Goal: Task Accomplishment & Management: Use online tool/utility

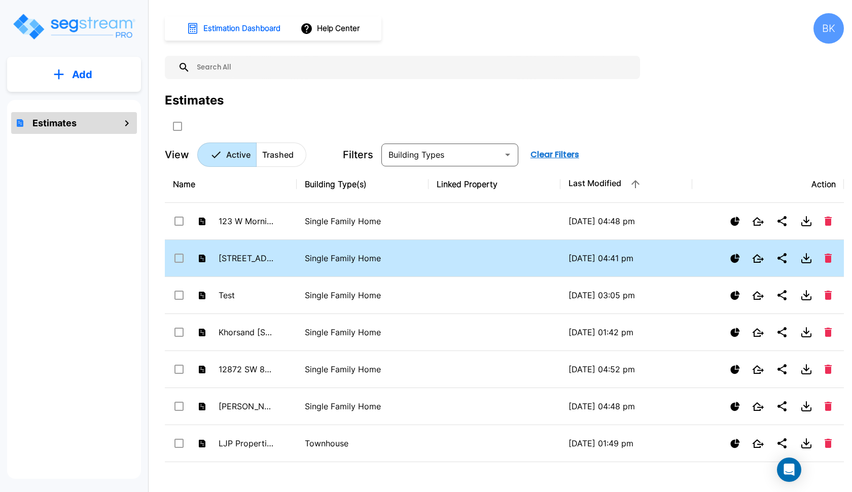
click at [274, 263] on td "[STREET_ADDRESS]" at bounding box center [231, 258] width 132 height 37
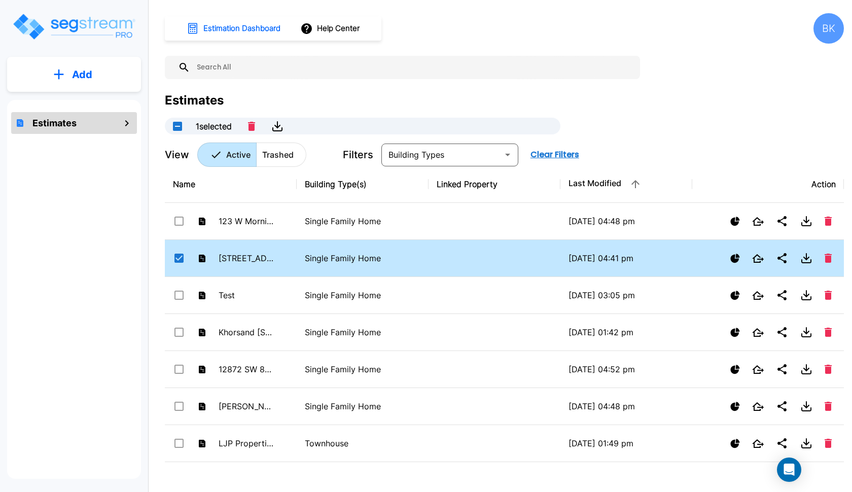
click at [274, 263] on div "[STREET_ADDRESS]" at bounding box center [223, 258] width 101 height 15
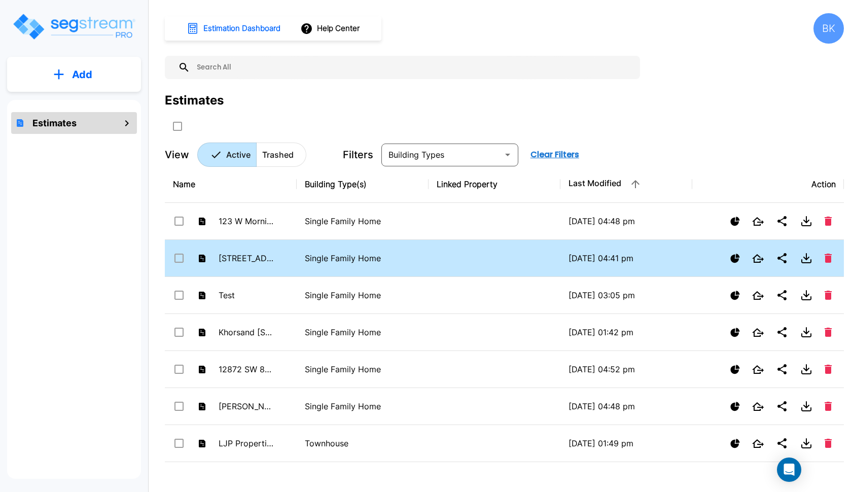
checkbox input "false"
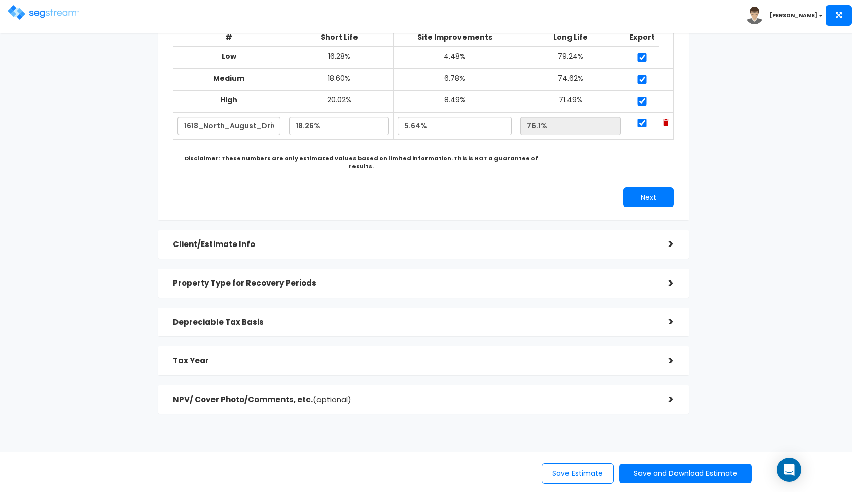
scroll to position [121, 0]
click at [517, 241] on h5 "Client/Estimate Info" at bounding box center [413, 245] width 481 height 9
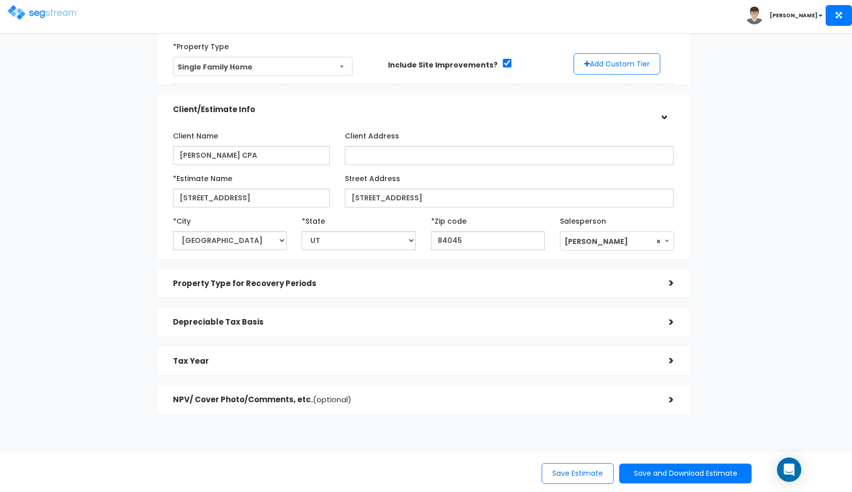
scroll to position [67, 0]
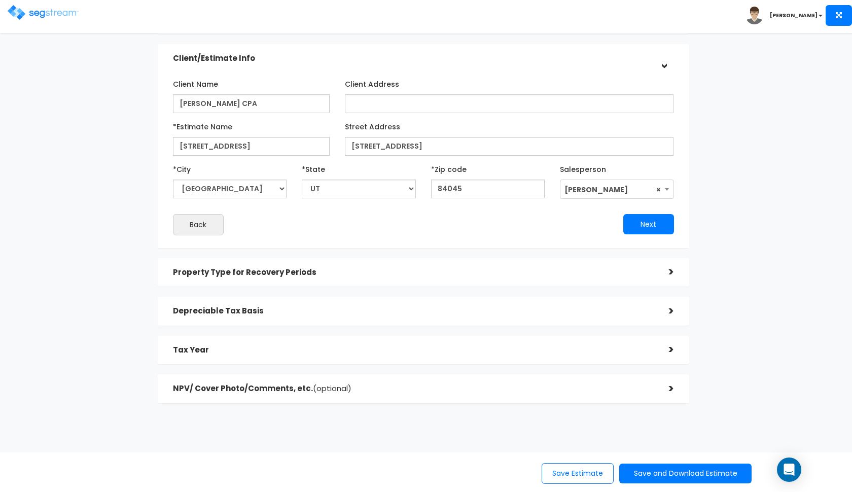
click at [500, 268] on h5 "Property Type for Recovery Periods" at bounding box center [413, 272] width 481 height 9
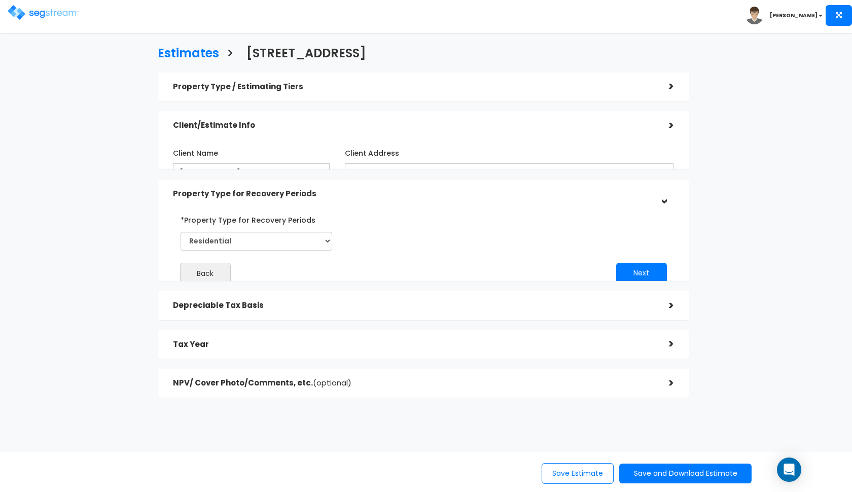
scroll to position [0, 0]
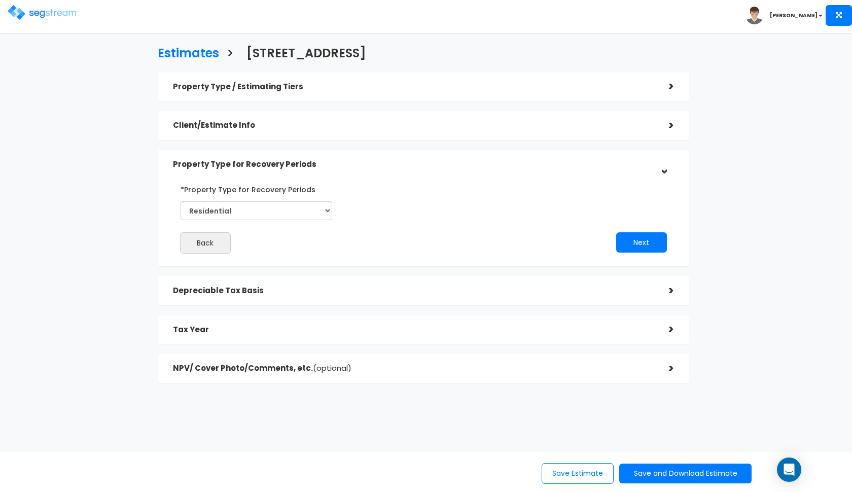
click at [521, 306] on div "Property Type / Estimating Tiers > *Property Type Single Family Home Assisted/S…" at bounding box center [423, 228] width 531 height 310
click at [526, 291] on h5 "Depreciable Tax Basis" at bounding box center [413, 291] width 481 height 9
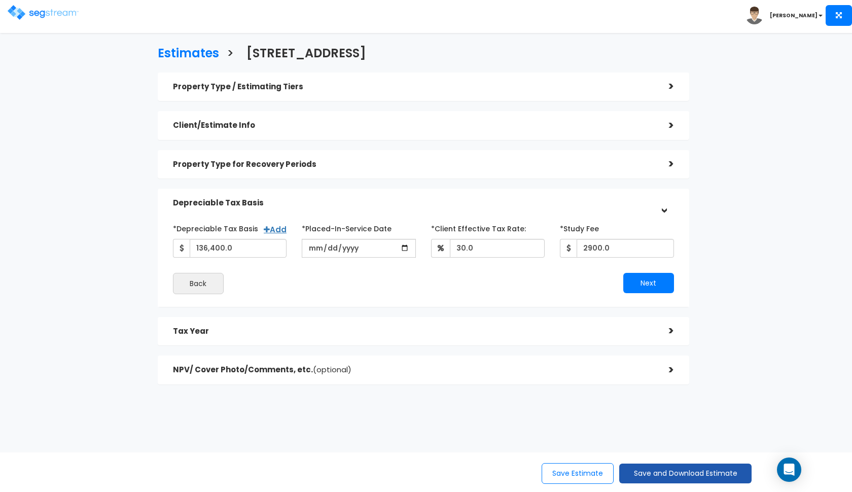
click at [651, 472] on button "Save and Download Estimate" at bounding box center [685, 474] width 132 height 20
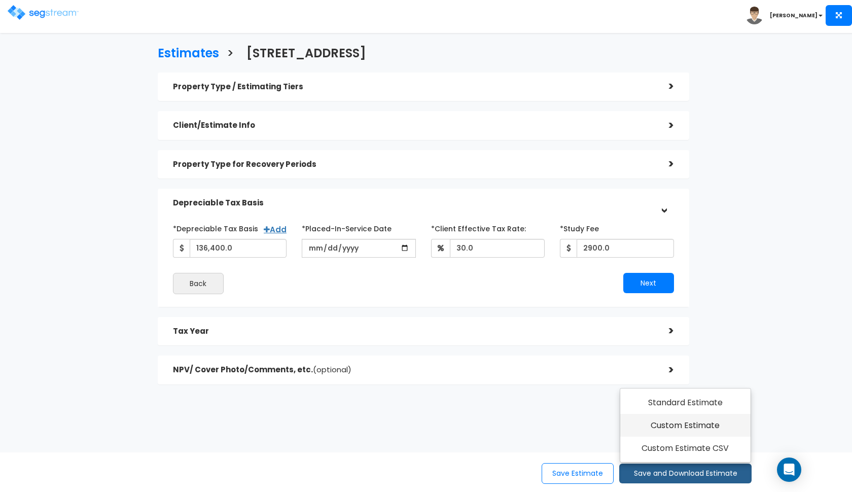
click at [679, 430] on link "Custom Estimate" at bounding box center [685, 425] width 130 height 23
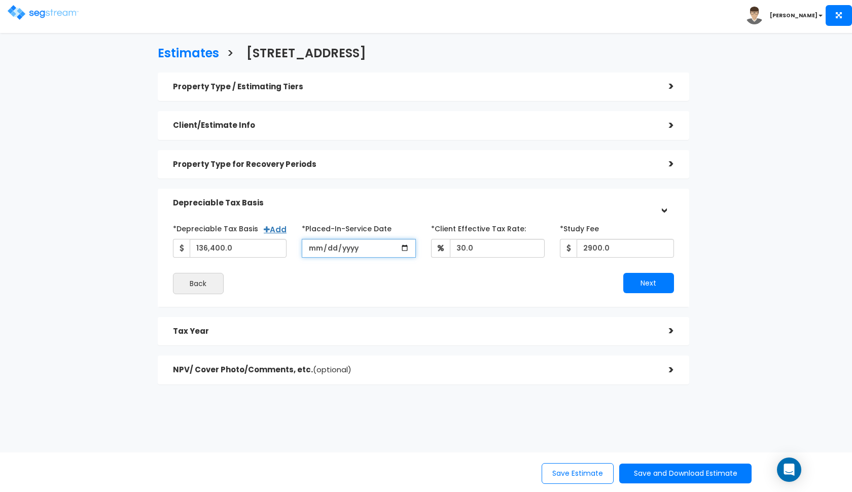
click at [309, 247] on input "[DATE]" at bounding box center [359, 248] width 114 height 19
type input "2025-04-01"
type input "2025-05-01"
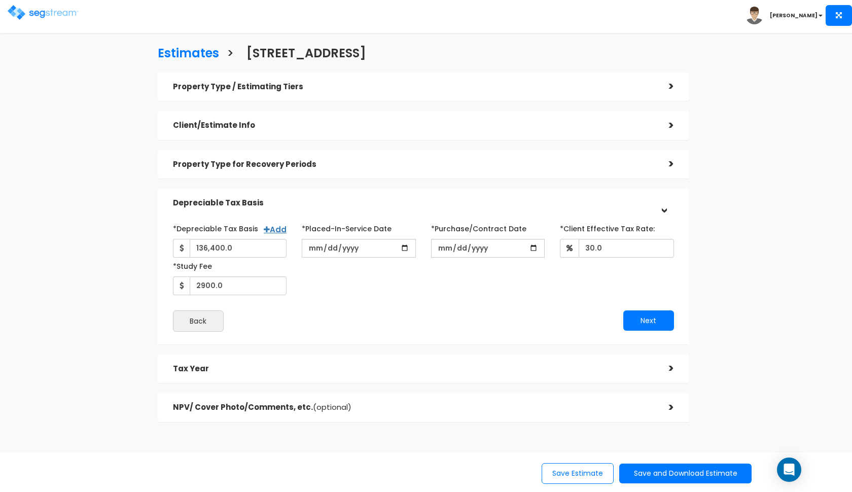
click at [393, 279] on div "*Depreciable Tax Basis Add 136,400.0 *Placed-In-Service Date 2025-05-01" at bounding box center [423, 276] width 501 height 112
click at [443, 250] on input "*Purchase/Contract Date" at bounding box center [488, 248] width 114 height 19
type input "2021-01-01"
click at [579, 302] on div "*Depreciable Tax Basis Add 136,400.0 *Placed-In-Service Date 2025-05-01" at bounding box center [423, 276] width 501 height 112
click at [636, 319] on button "Next" at bounding box center [648, 320] width 51 height 20
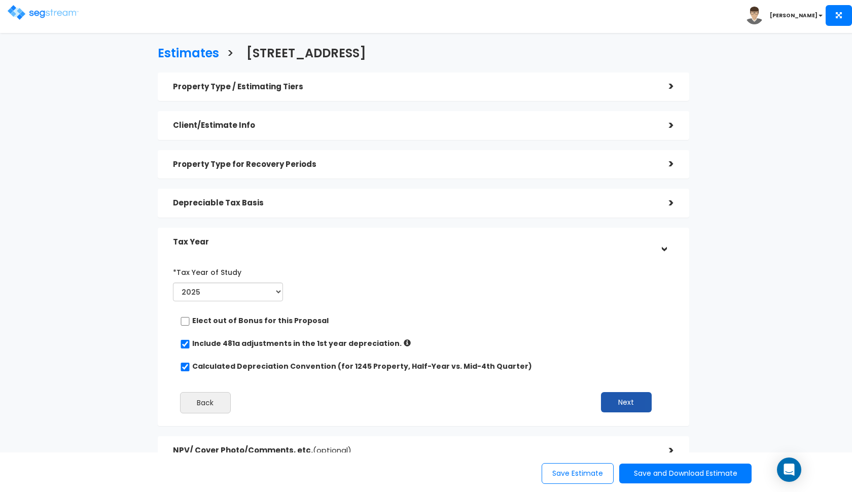
click at [619, 395] on button "Next" at bounding box center [626, 402] width 51 height 20
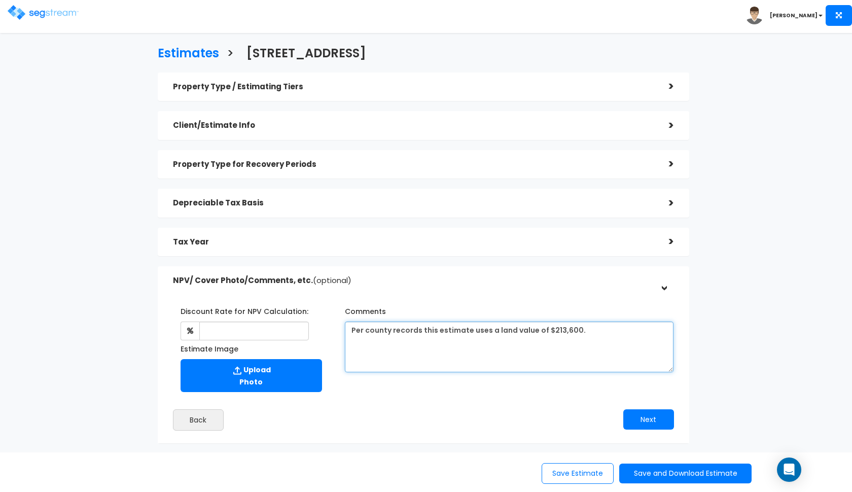
drag, startPoint x: 594, startPoint y: 328, endPoint x: 339, endPoint y: 328, distance: 255.1
click at [339, 328] on div "Comments Per county records this estimate uses a land value of $213,600." at bounding box center [509, 337] width 344 height 69
click at [407, 329] on textarea "Per county records this estimate uses a land value of $213,600." at bounding box center [509, 347] width 329 height 51
click at [486, 332] on textarea "Per county records this estimate uses a land value of $213,600." at bounding box center [509, 347] width 329 height 51
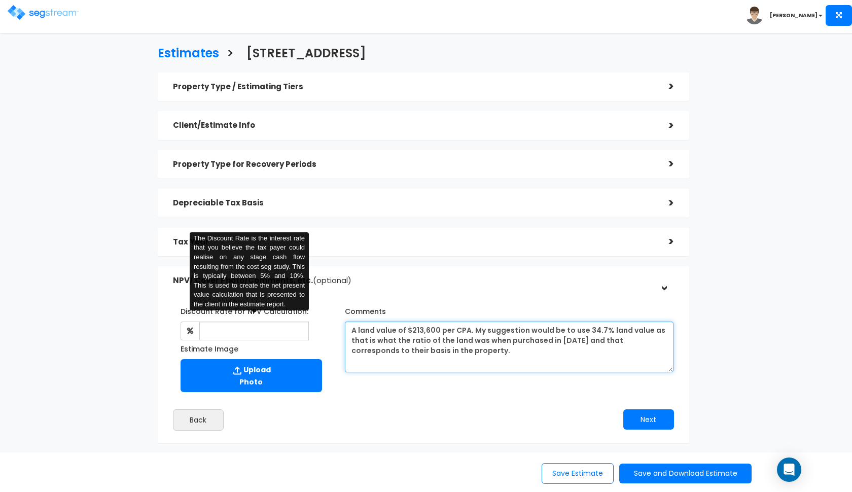
type textarea "A land value of $213,600 per CPA. My suggestion would be to use 34.7% land valu…"
click at [251, 335] on input "text" at bounding box center [254, 331] width 110 height 19
type input "8"
click at [389, 289] on div "Discount Rate for NPV Calculation: 8 The Discount Rate is the interest rate tha…" at bounding box center [423, 364] width 531 height 158
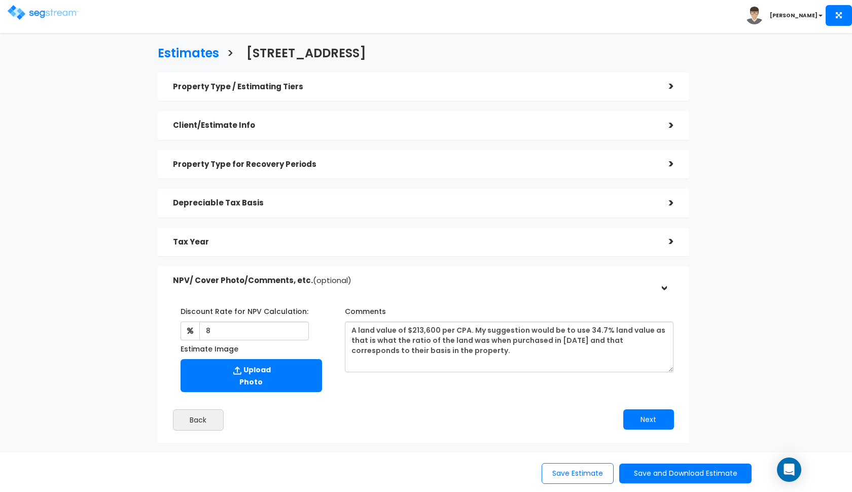
click at [422, 241] on h5 "Tax Year" at bounding box center [413, 242] width 481 height 9
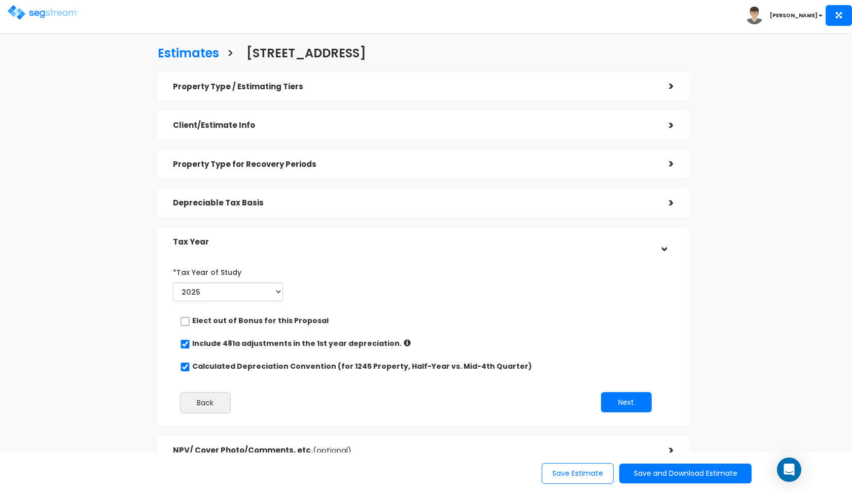
click at [422, 241] on h5 "Tax Year" at bounding box center [413, 242] width 481 height 9
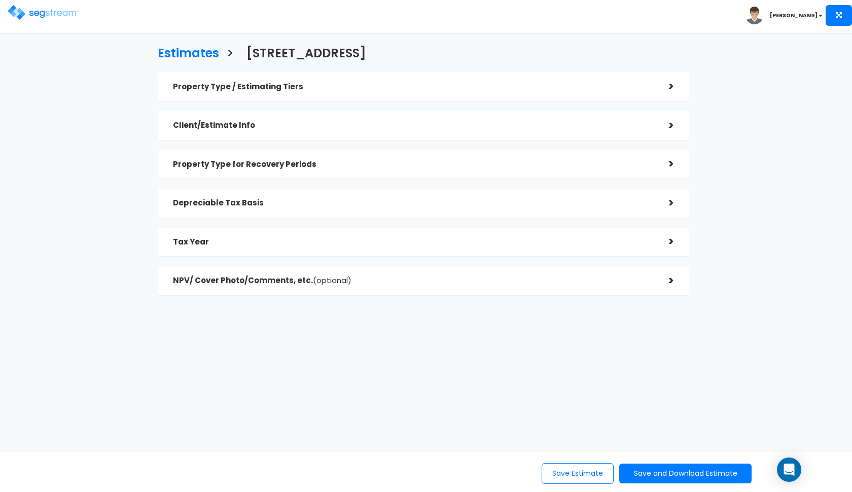
click at [442, 206] on div "Depreciable Tax Basis" at bounding box center [413, 203] width 481 height 19
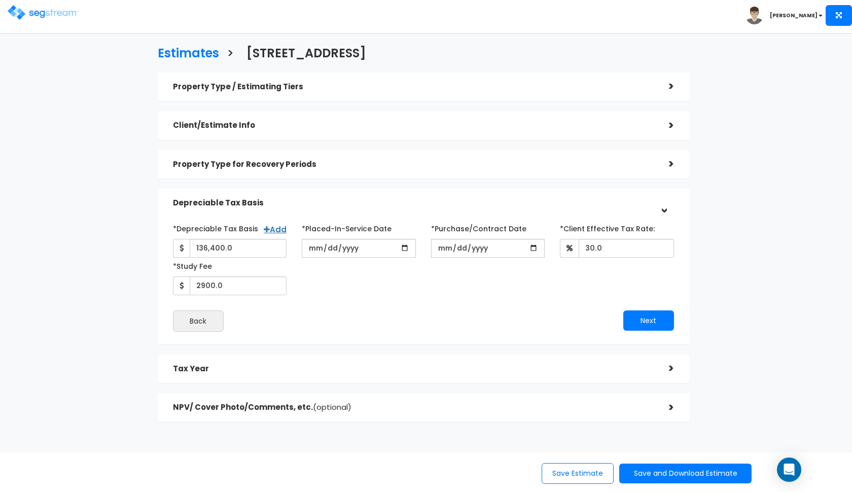
click at [446, 196] on div "Depreciable Tax Basis" at bounding box center [413, 203] width 481 height 19
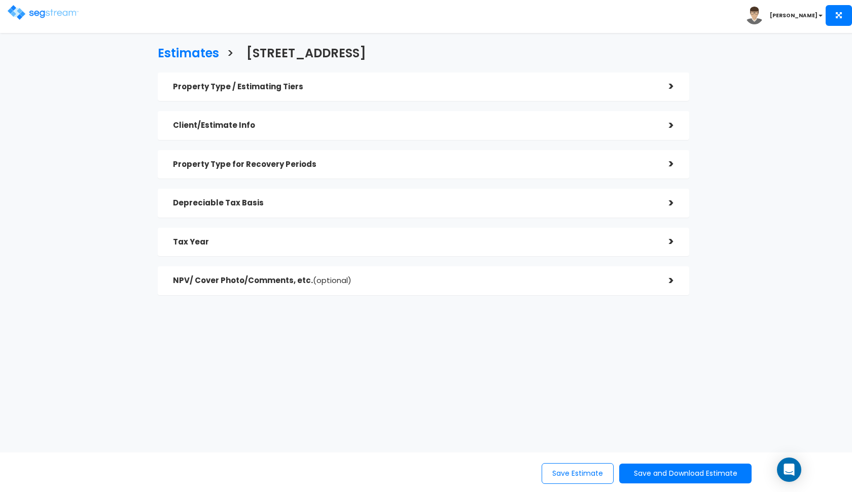
click at [483, 157] on div "Property Type for Recovery Periods" at bounding box center [413, 164] width 481 height 19
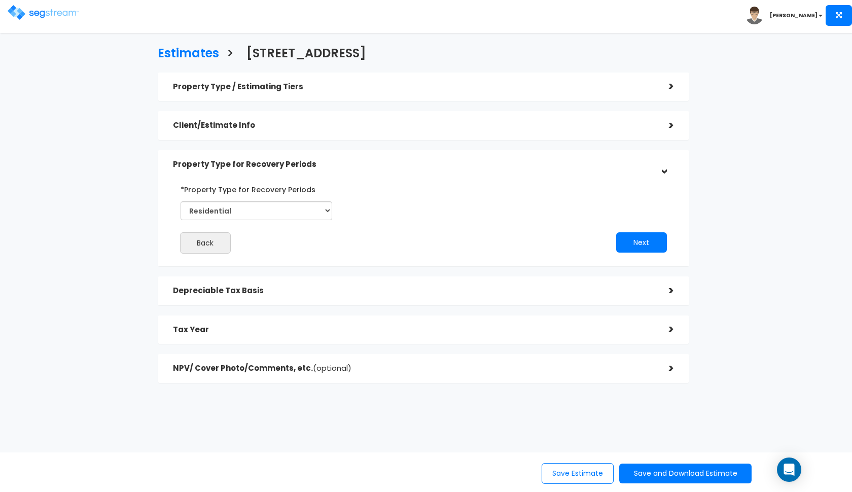
click at [474, 161] on h5 "Property Type for Recovery Periods" at bounding box center [413, 164] width 481 height 9
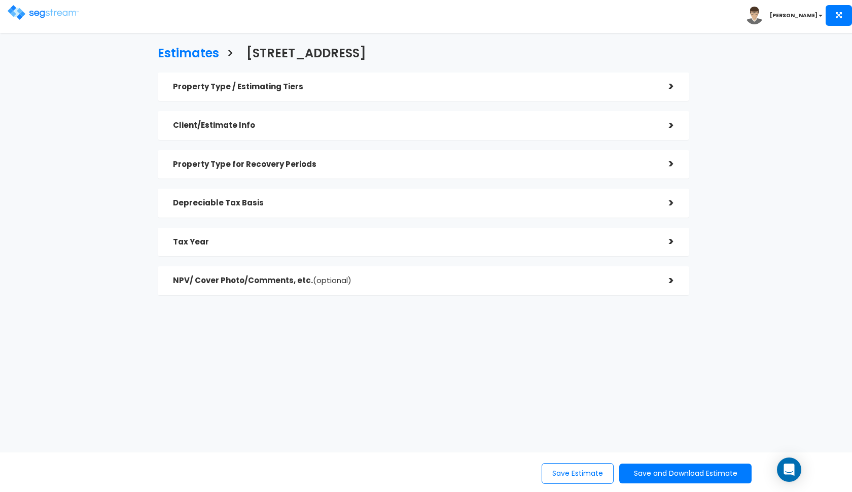
click at [502, 116] on div "Client/Estimate Info" at bounding box center [413, 125] width 481 height 19
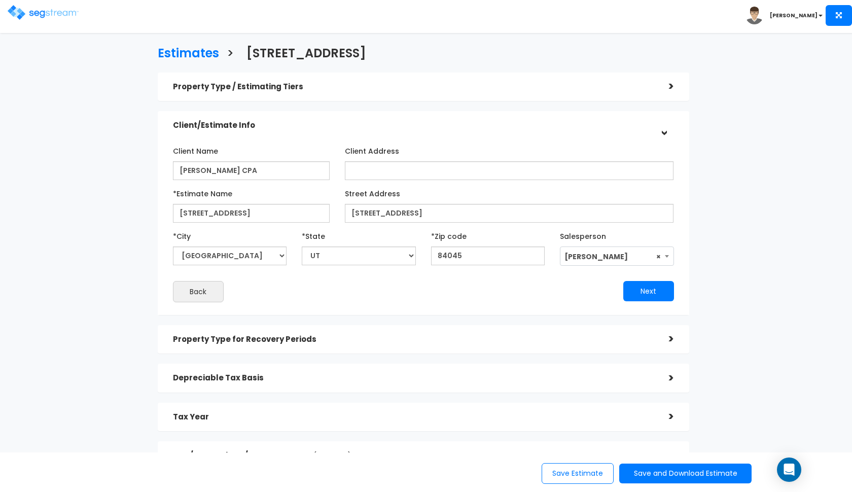
click at [502, 116] on div "Client/Estimate Info" at bounding box center [413, 125] width 481 height 19
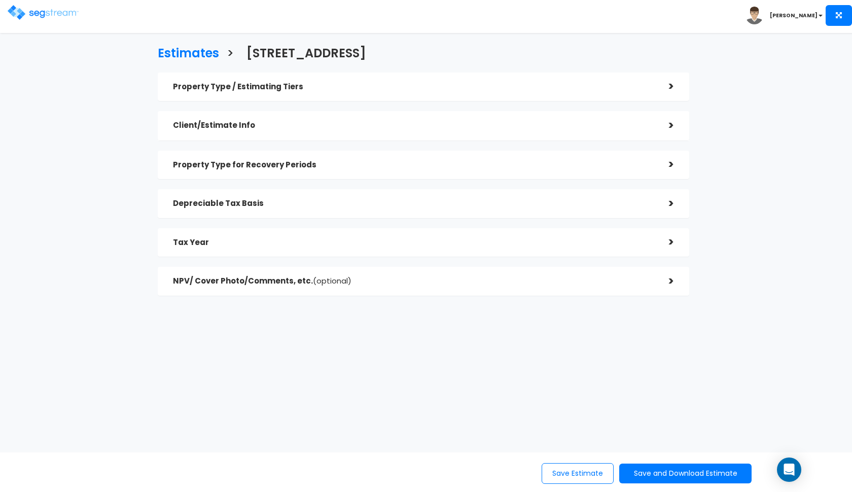
click at [519, 81] on div "Property Type / Estimating Tiers" at bounding box center [413, 87] width 481 height 19
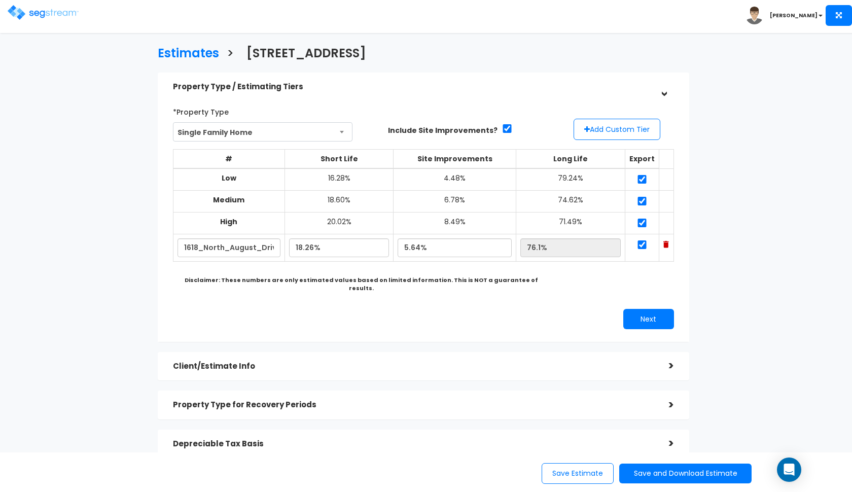
click at [519, 81] on div "Property Type / Estimating Tiers" at bounding box center [413, 87] width 481 height 19
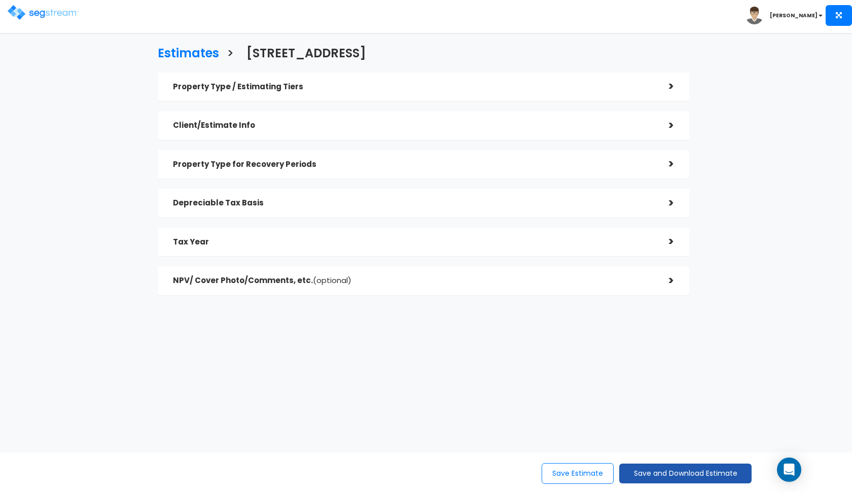
click at [682, 470] on button "Save and Download Estimate" at bounding box center [685, 474] width 132 height 20
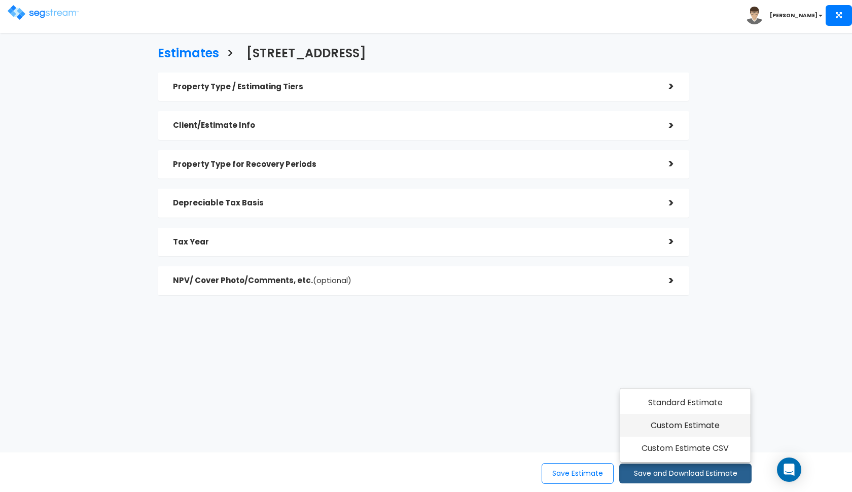
click at [700, 435] on link "Custom Estimate" at bounding box center [685, 425] width 130 height 23
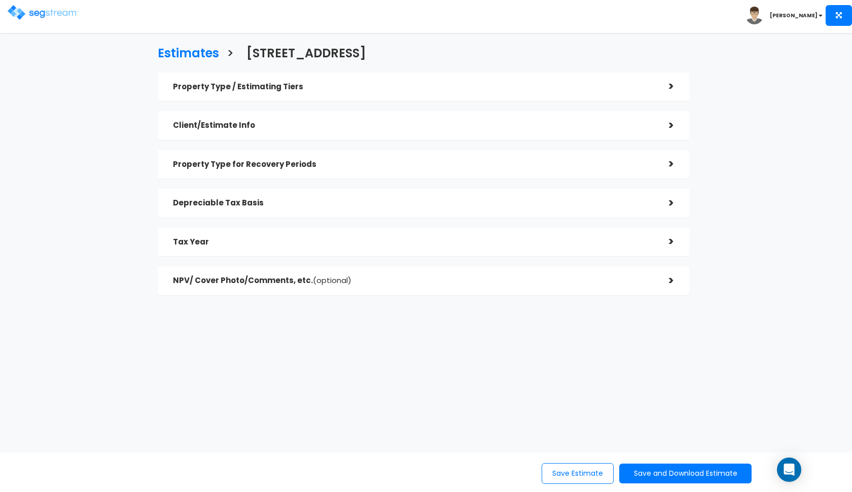
click at [375, 235] on div "Tax Year" at bounding box center [413, 242] width 481 height 19
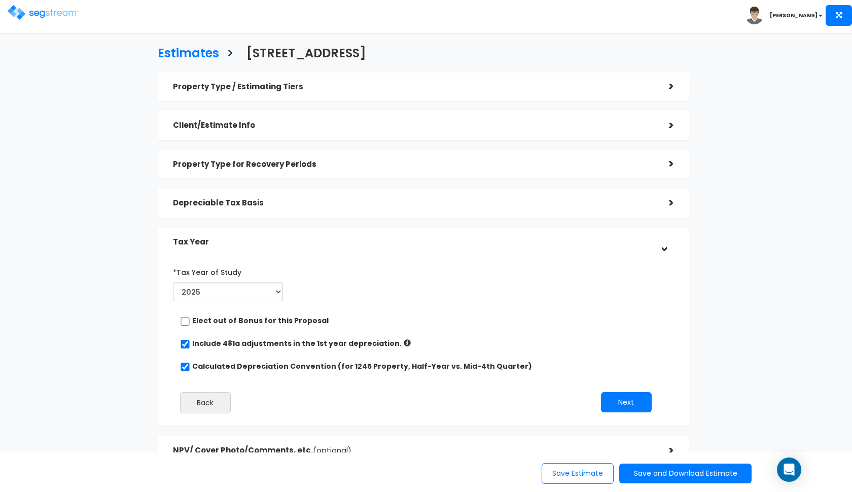
click at [375, 235] on div "Tax Year" at bounding box center [413, 242] width 481 height 19
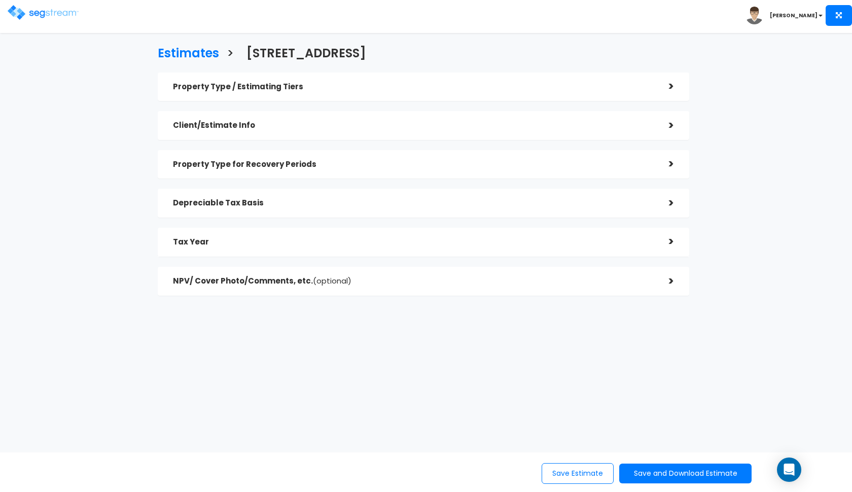
click at [396, 206] on div "Depreciable Tax Basis" at bounding box center [413, 203] width 481 height 19
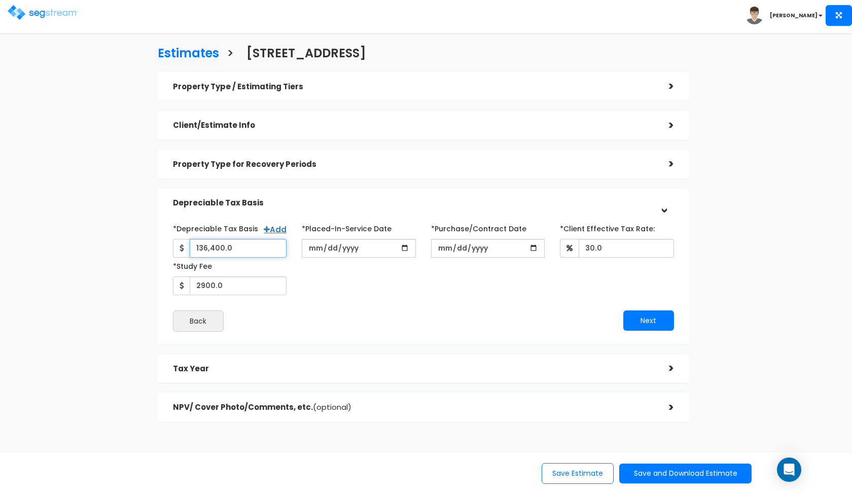
click at [208, 246] on input "136,400.0" at bounding box center [238, 248] width 97 height 19
click at [275, 415] on div "NPV/ Cover Photo/Comments, etc. (optional)" at bounding box center [413, 407] width 481 height 19
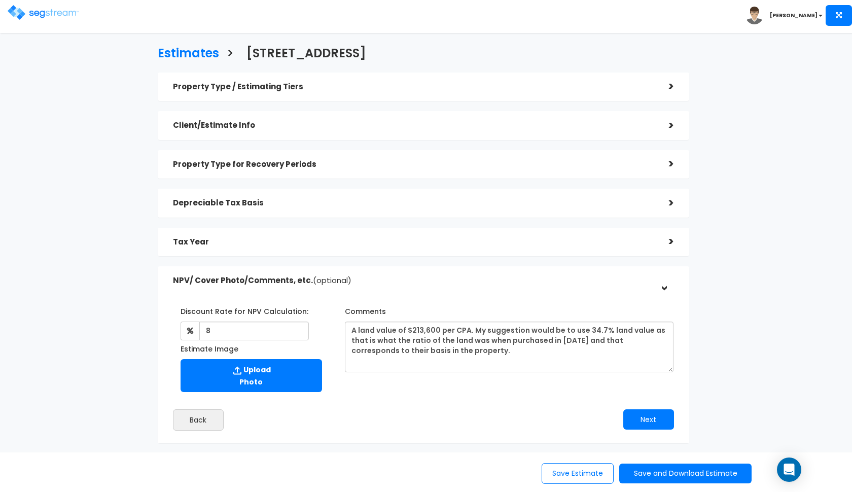
click at [385, 277] on h5 "NPV/ Cover Photo/Comments, etc. (optional)" at bounding box center [413, 280] width 481 height 9
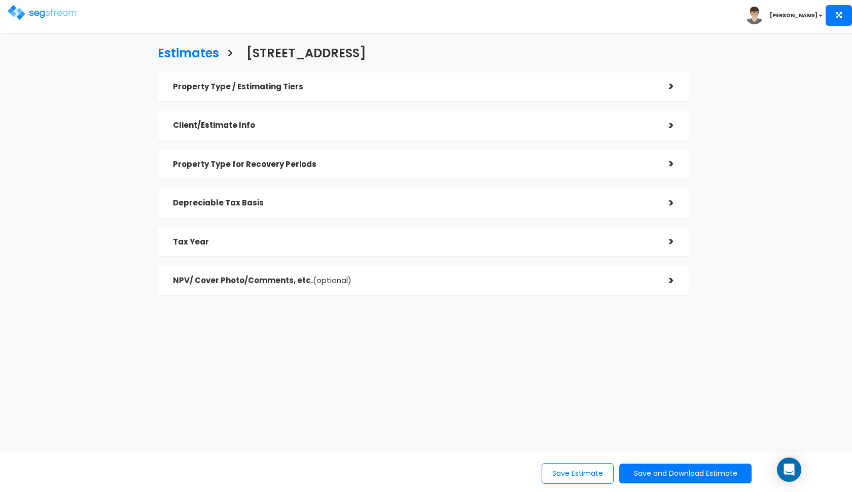
click at [253, 210] on div "Depreciable Tax Basis" at bounding box center [413, 203] width 481 height 19
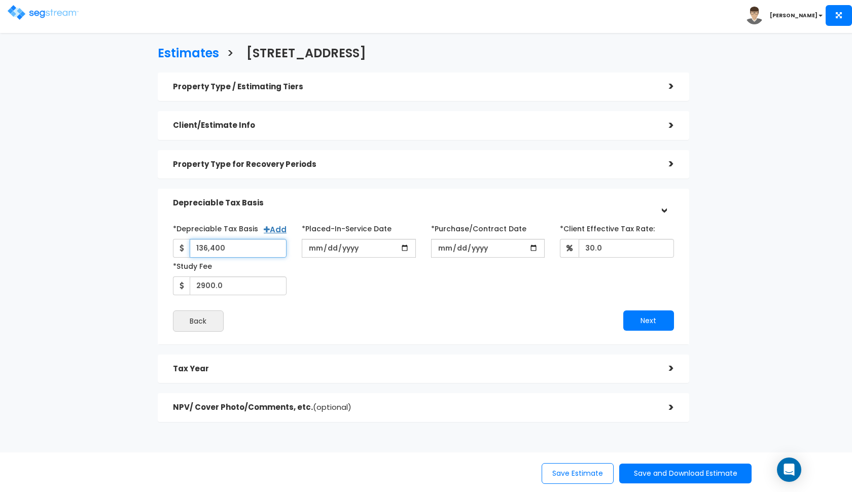
click at [222, 242] on input "136,400" at bounding box center [238, 248] width 97 height 19
type input "228,550"
click at [343, 301] on div "*Depreciable Tax Basis Add 228,550 *Placed-In-Service Date 2025-05-01" at bounding box center [423, 276] width 501 height 112
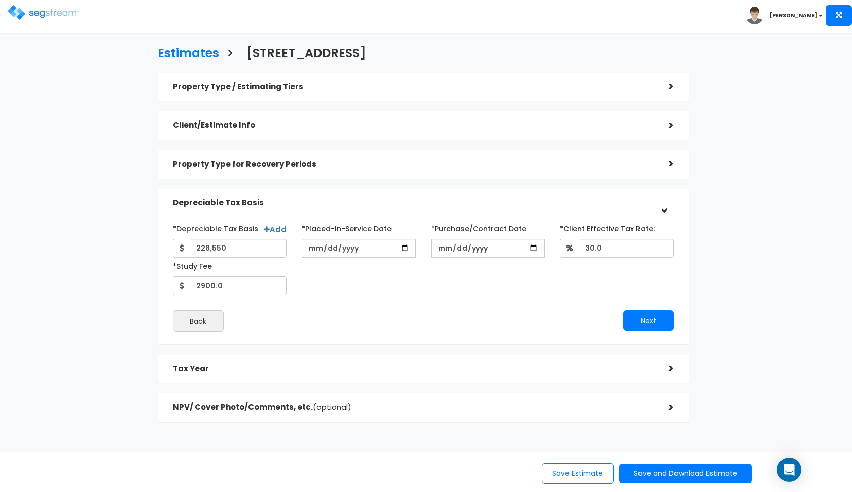
click at [536, 202] on h5 "Depreciable Tax Basis" at bounding box center [413, 203] width 481 height 9
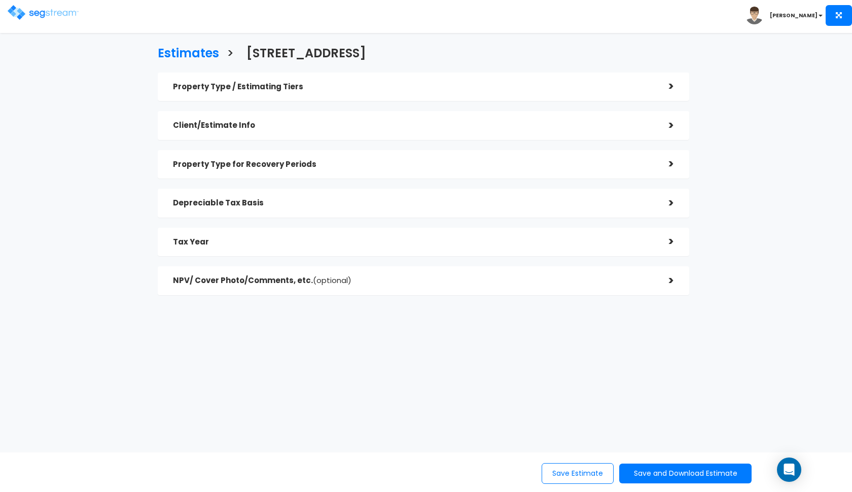
click at [489, 231] on div "Tax Year >" at bounding box center [423, 242] width 531 height 29
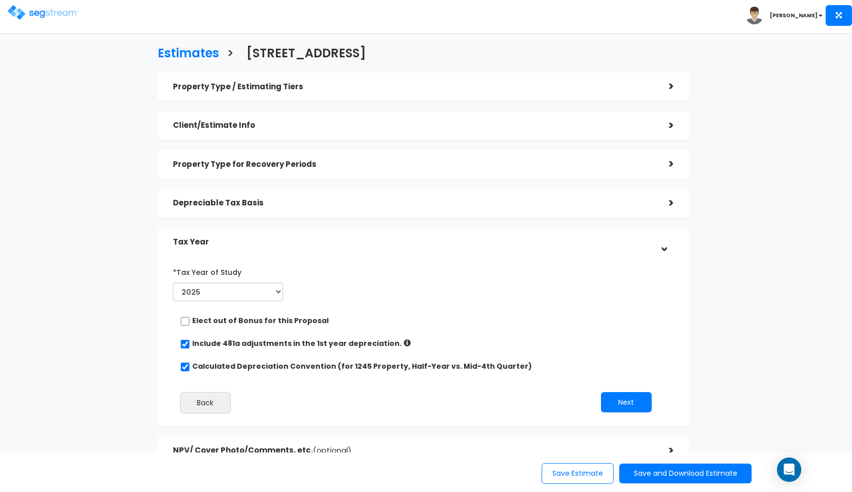
click at [489, 231] on div "Tax Year >" at bounding box center [423, 242] width 531 height 29
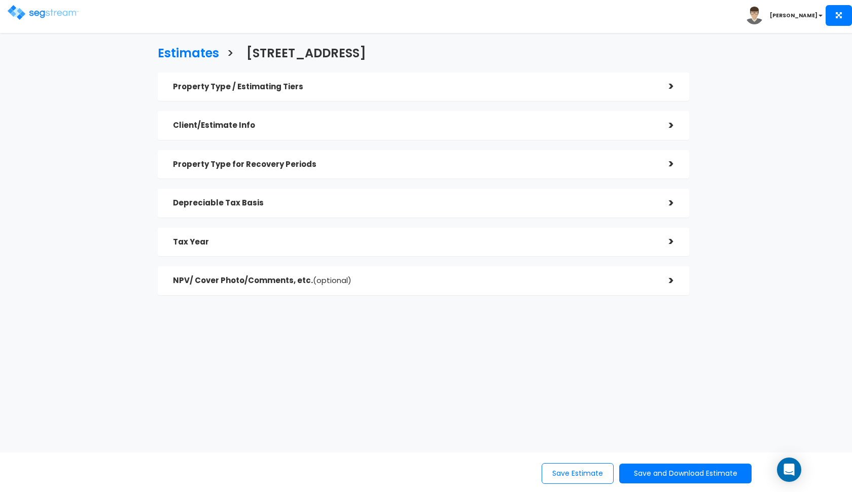
click at [412, 272] on div "NPV/ Cover Photo/Comments, etc. (optional)" at bounding box center [413, 280] width 481 height 19
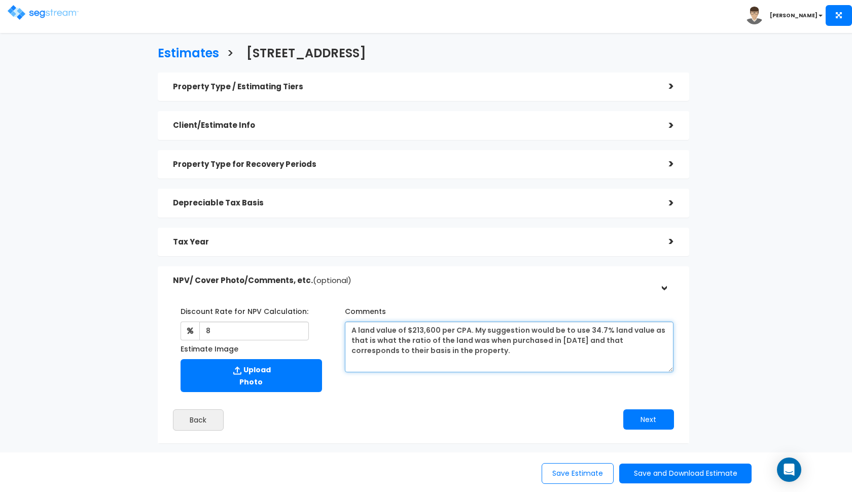
drag, startPoint x: 439, startPoint y: 327, endPoint x: 410, endPoint y: 327, distance: 28.4
click at [410, 327] on textarea "Per county records this estimate uses a land value of $213,600." at bounding box center [509, 347] width 329 height 51
click at [466, 330] on textarea "Per county records this estimate uses a land value of $213,600." at bounding box center [509, 347] width 329 height 51
click at [438, 326] on textarea "Per county records this estimate uses a land value of $213,600." at bounding box center [509, 347] width 329 height 51
drag, startPoint x: 548, startPoint y: 351, endPoint x: 559, endPoint y: 327, distance: 26.8
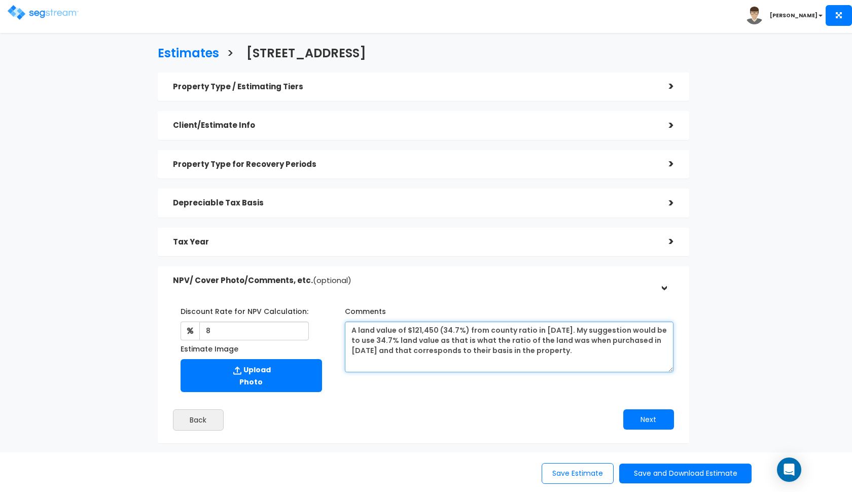
click at [559, 327] on textarea "Per county records this estimate uses a land value of $213,600." at bounding box center [509, 347] width 329 height 51
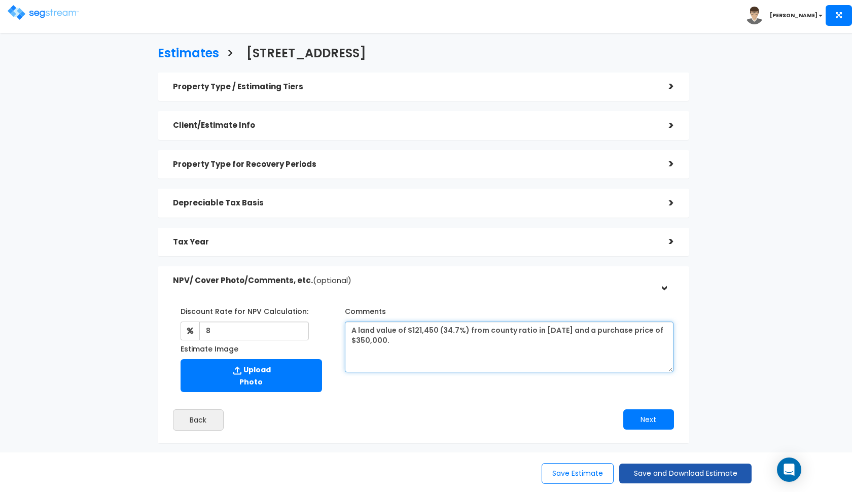
type textarea "A land value of $121,450 (34.7%) from county ratio in 2021 and a purchase price…"
click at [656, 476] on button "Save and Download Estimate" at bounding box center [685, 474] width 132 height 20
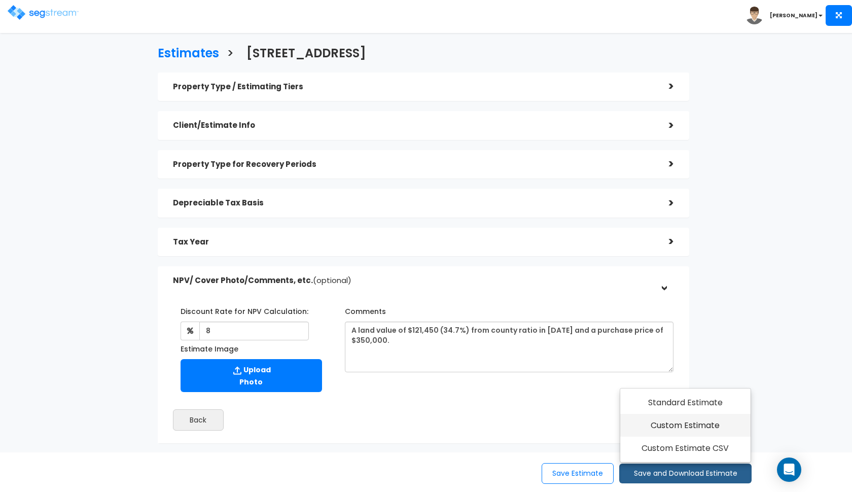
click at [665, 426] on link "Custom Estimate" at bounding box center [685, 425] width 130 height 23
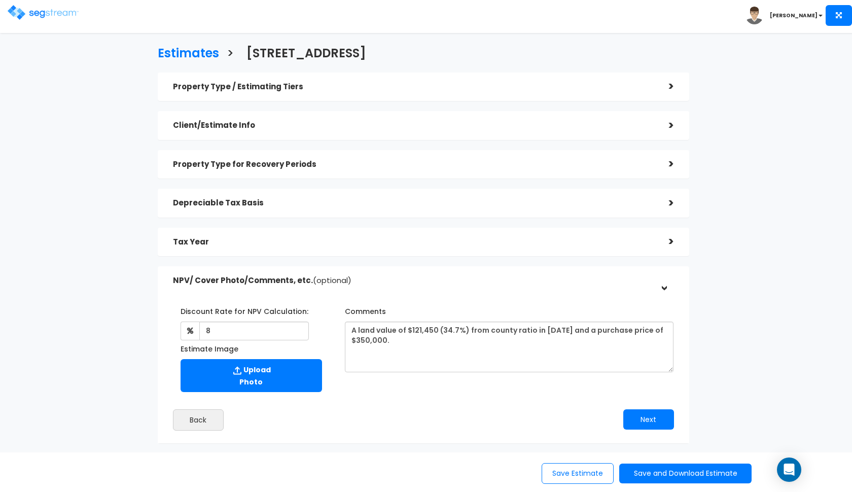
click at [64, 20] on div "Toggle navigation" at bounding box center [68, 9] width 121 height 48
click at [49, 13] on img at bounding box center [43, 12] width 71 height 15
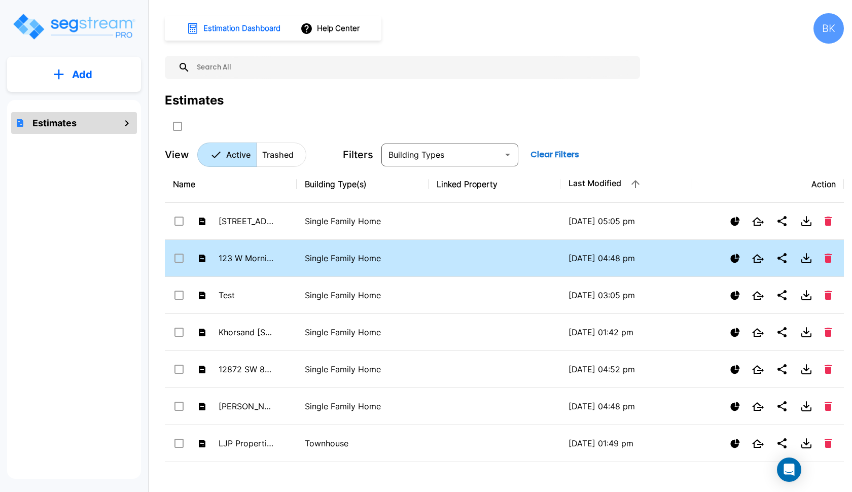
click at [283, 253] on td "123 W Morning Glory" at bounding box center [231, 258] width 132 height 37
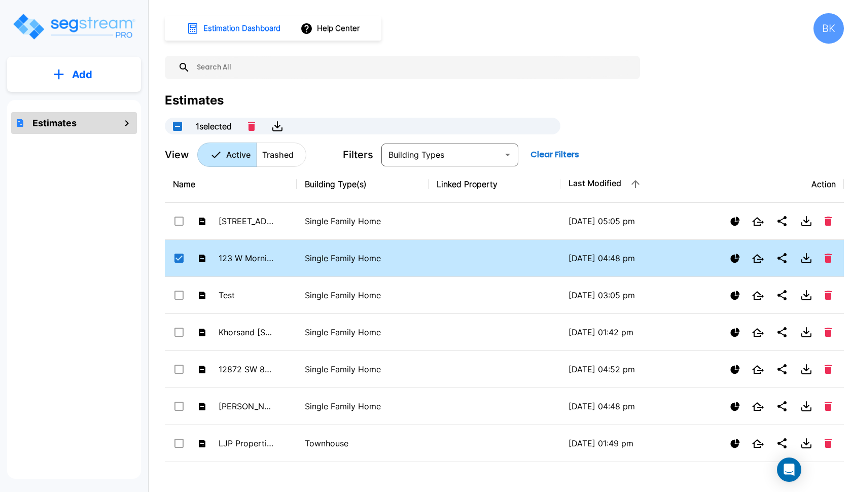
click at [283, 253] on td "123 W Morning Glory" at bounding box center [231, 258] width 132 height 37
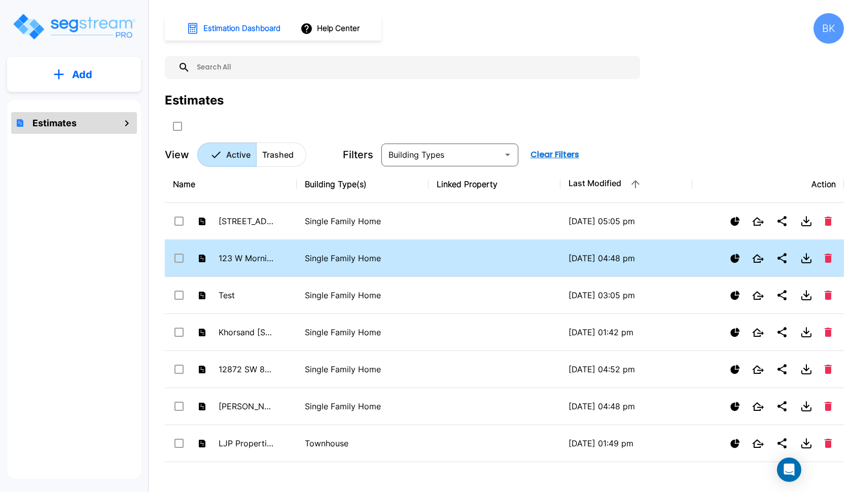
checkbox input "false"
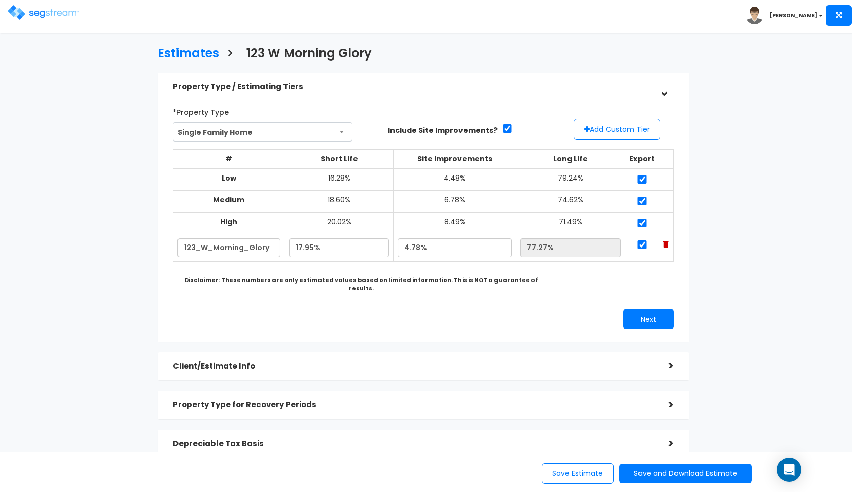
click at [481, 90] on h5 "Property Type / Estimating Tiers" at bounding box center [413, 87] width 481 height 9
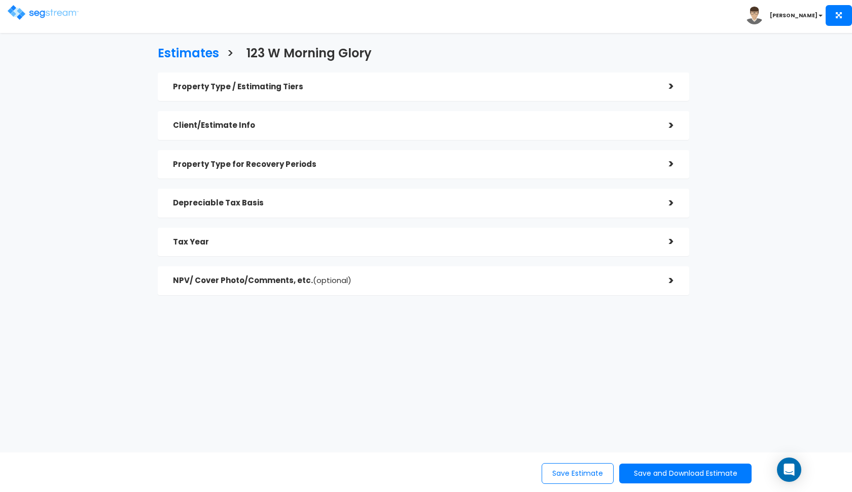
click at [476, 239] on h5 "Tax Year" at bounding box center [413, 242] width 481 height 9
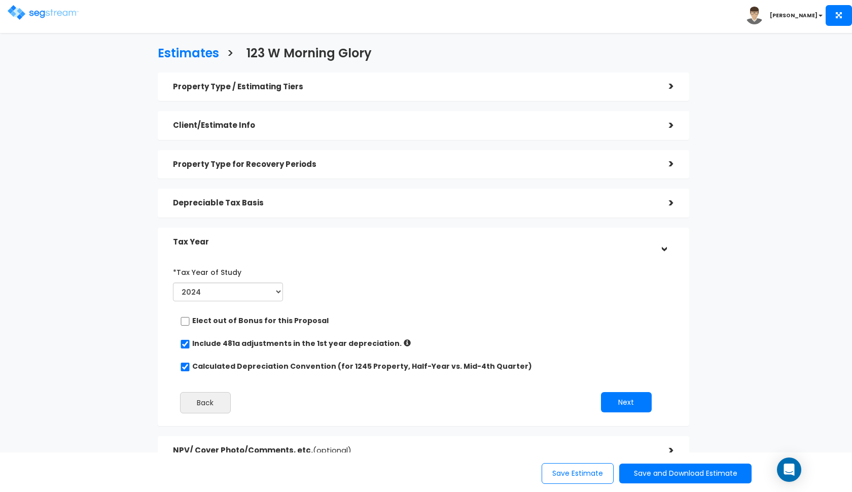
click at [413, 243] on h5 "Tax Year" at bounding box center [413, 242] width 481 height 9
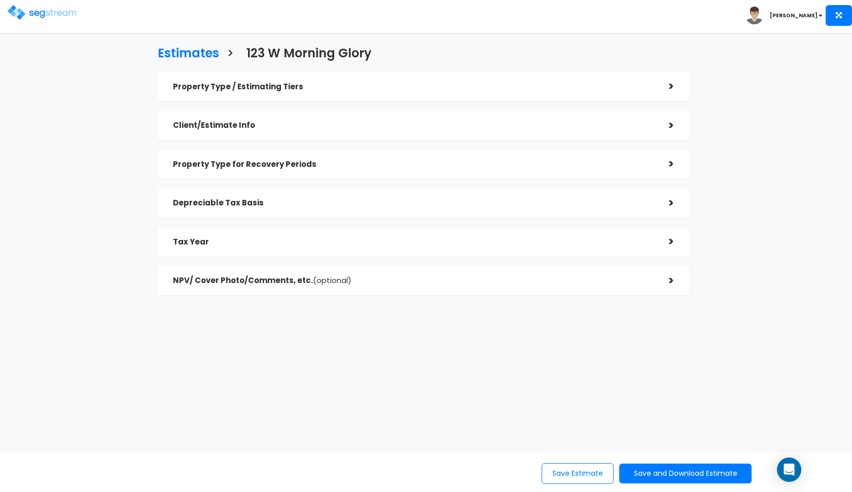
click at [400, 281] on h5 "NPV/ Cover Photo/Comments, etc. (optional)" at bounding box center [413, 280] width 481 height 9
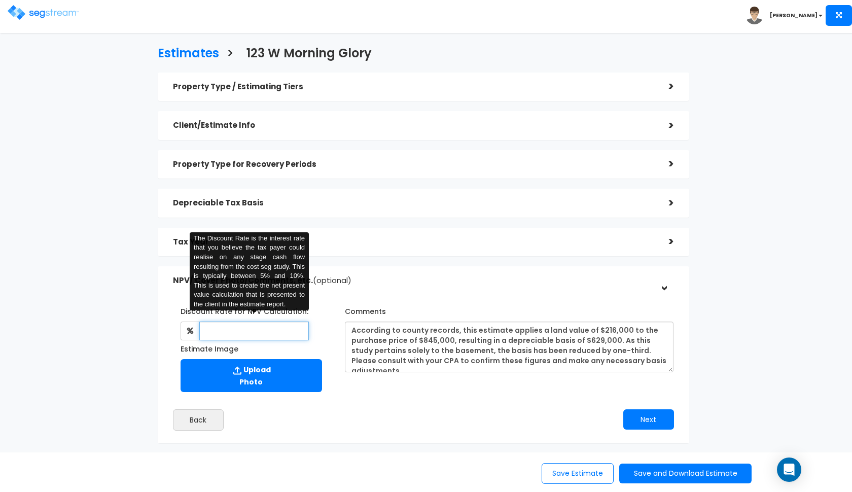
click at [248, 331] on input "text" at bounding box center [254, 331] width 110 height 19
type input "8"
click at [57, 325] on div "Estimates > [STREET_ADDRESS] Property Type / Estimating Tiers > *Property Type …" at bounding box center [426, 289] width 852 height 489
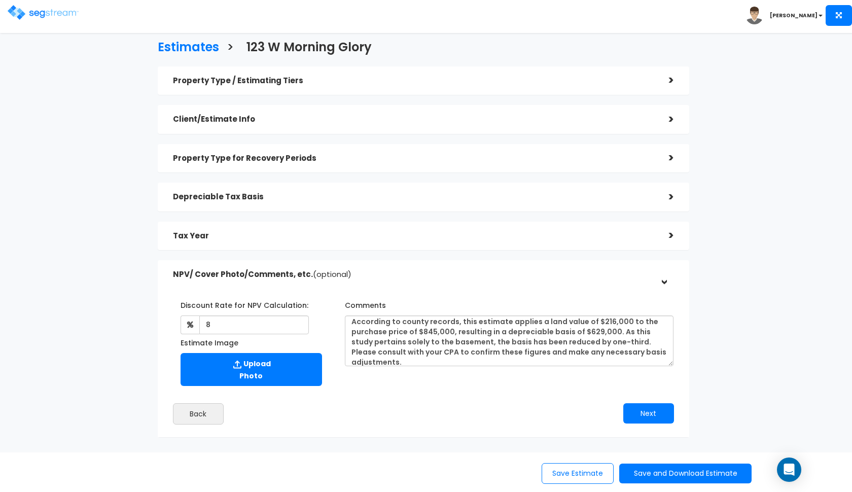
scroll to position [4, 0]
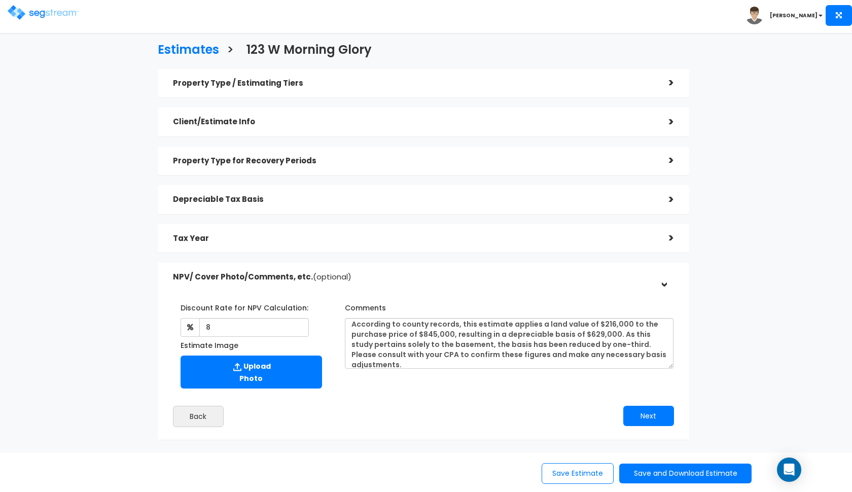
click at [510, 231] on div "Tax Year" at bounding box center [413, 238] width 481 height 19
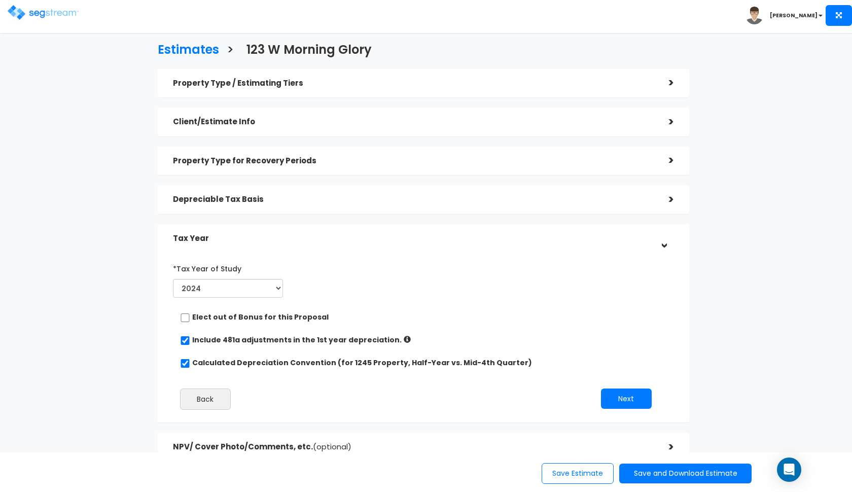
click at [510, 231] on div "Tax Year" at bounding box center [413, 238] width 481 height 19
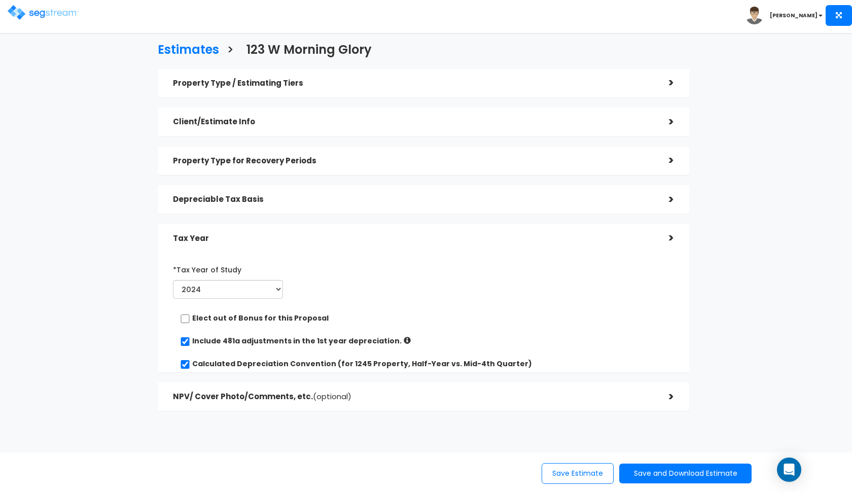
scroll to position [0, 0]
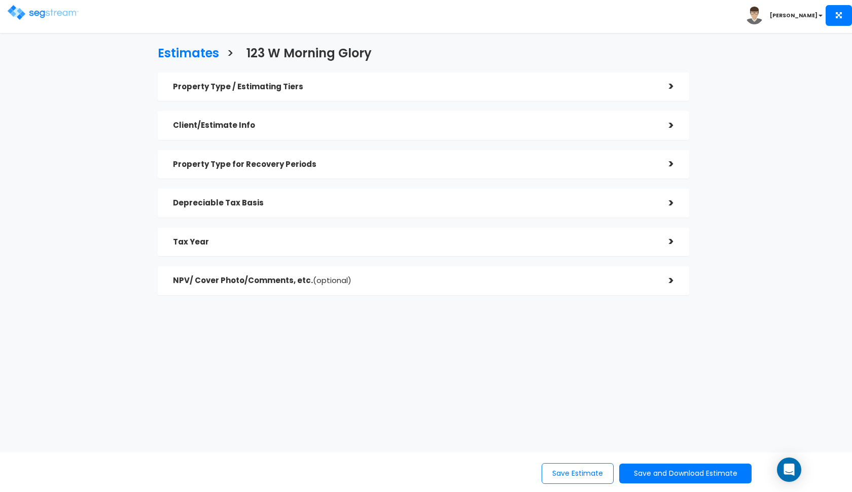
click at [511, 201] on h5 "Depreciable Tax Basis" at bounding box center [413, 203] width 481 height 9
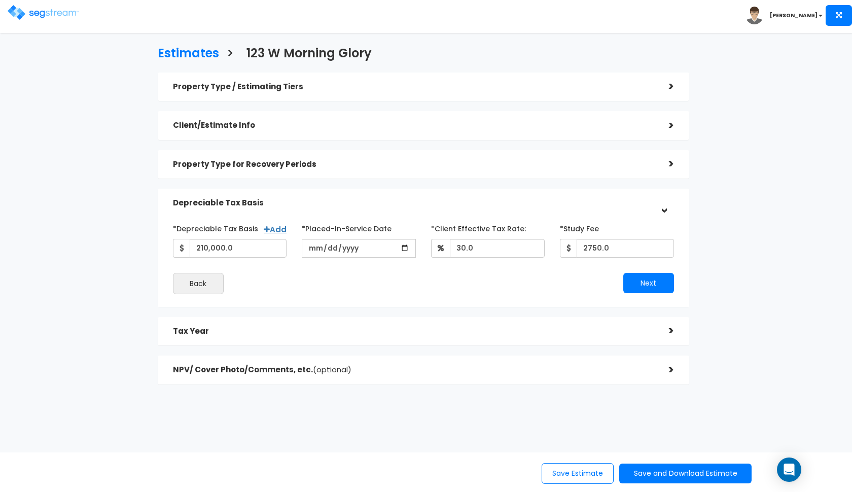
click at [377, 202] on h5 "Depreciable Tax Basis" at bounding box center [413, 203] width 481 height 9
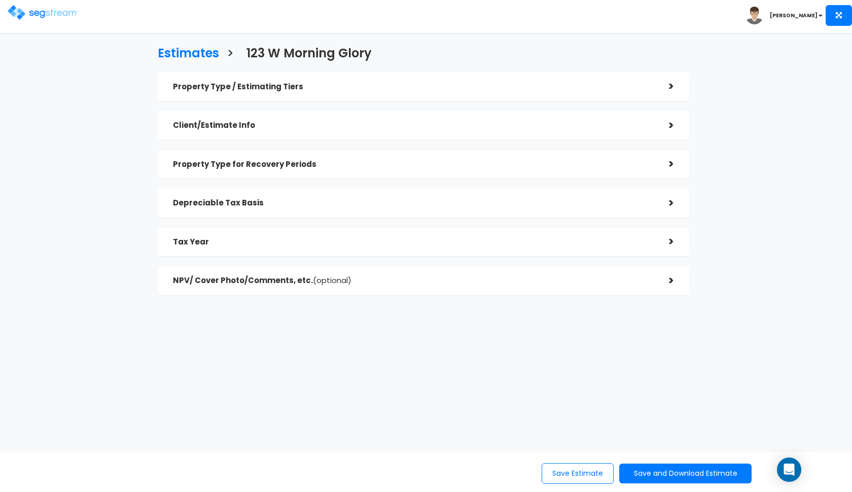
click at [377, 202] on h5 "Depreciable Tax Basis" at bounding box center [413, 203] width 481 height 9
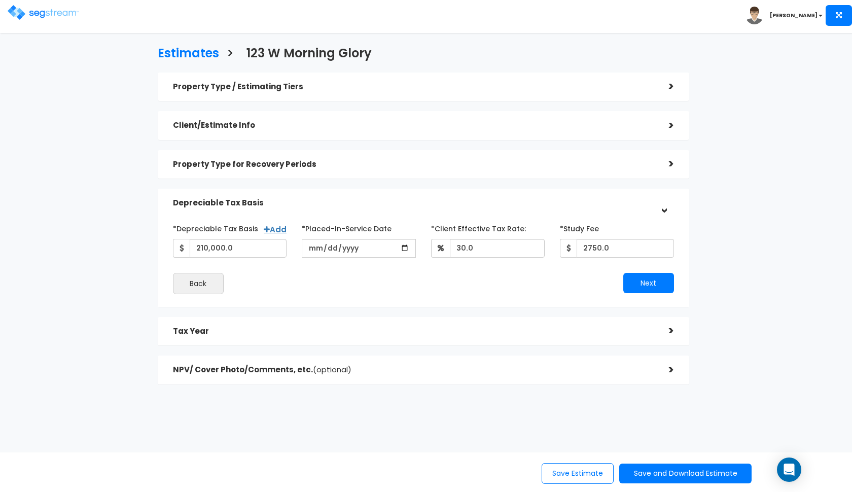
click at [352, 325] on div "Tax Year" at bounding box center [413, 331] width 481 height 19
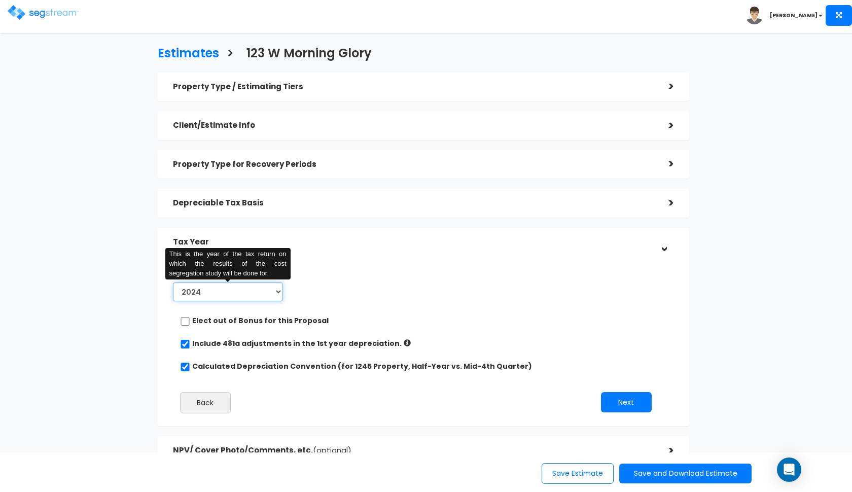
select select "2025"
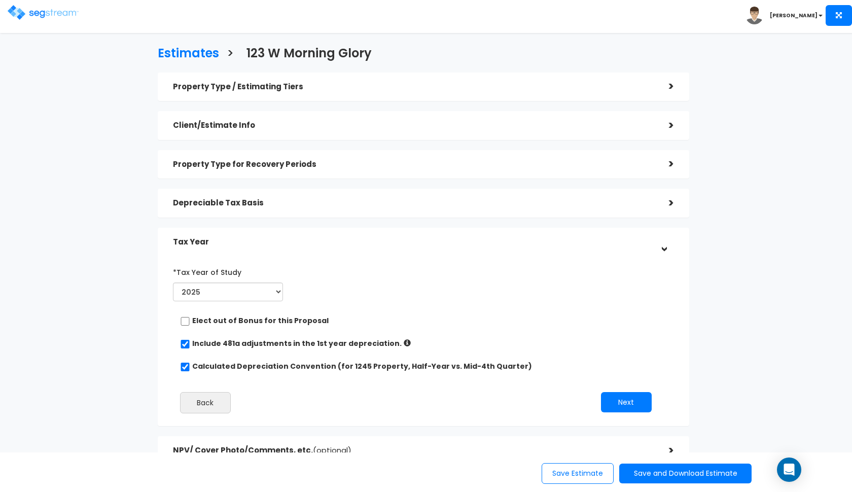
click at [351, 261] on div "*Tax Year of Study 2024 2025 2026 This is the year of the tax return on which t…" at bounding box center [415, 342] width 501 height 167
click at [378, 234] on div "Tax Year" at bounding box center [413, 242] width 481 height 19
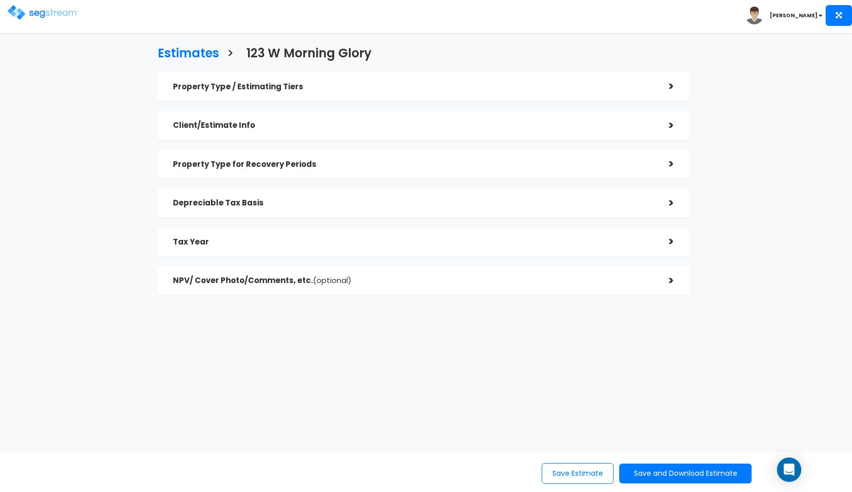
click at [378, 234] on div "Tax Year" at bounding box center [413, 242] width 481 height 19
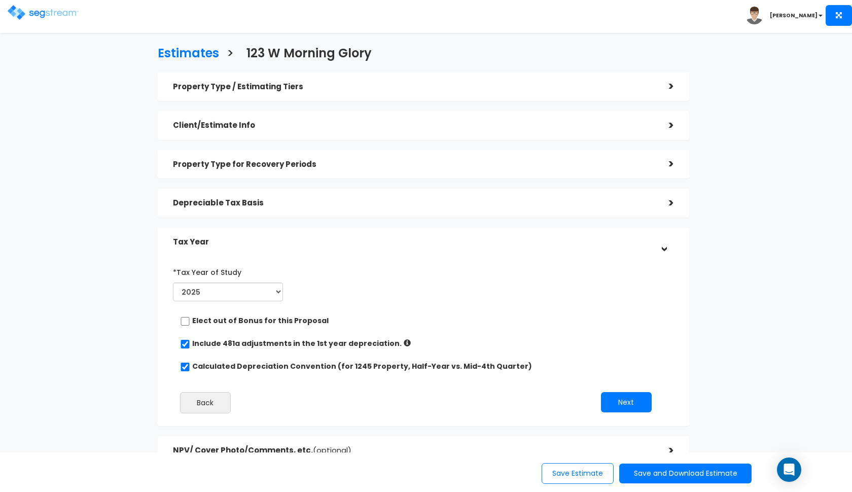
click at [368, 446] on h5 "NPV/ Cover Photo/Comments, etc. (optional)" at bounding box center [413, 450] width 481 height 9
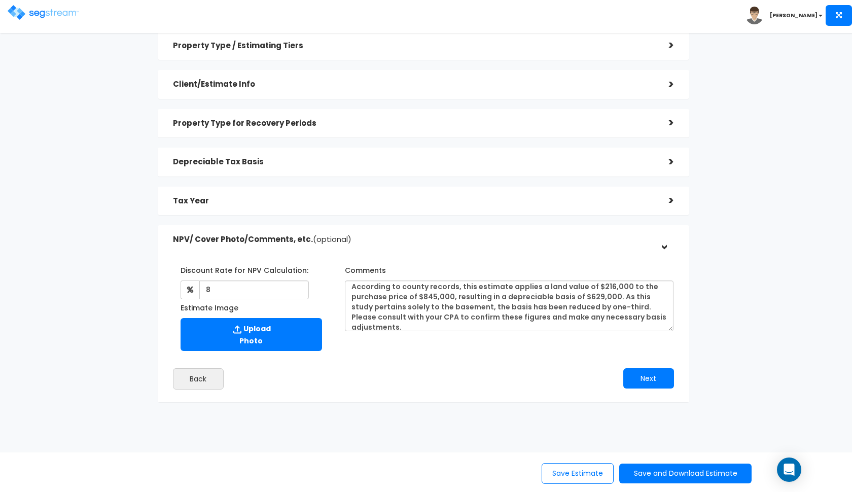
scroll to position [41, 0]
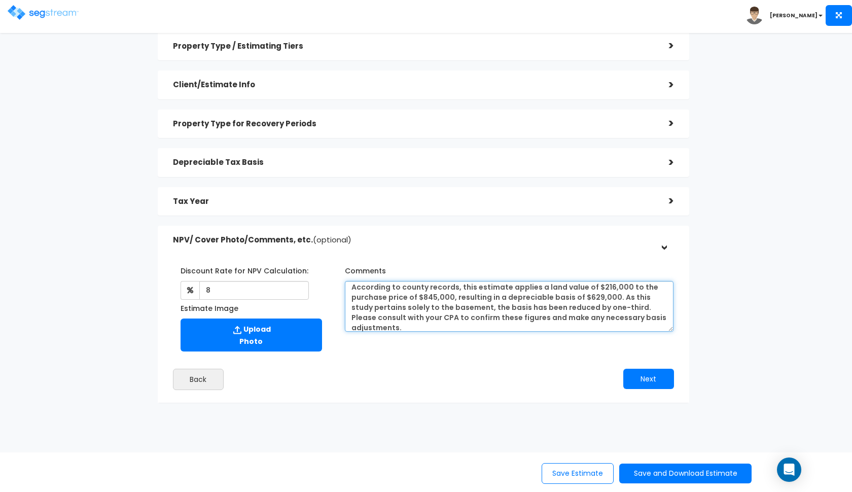
click at [568, 307] on textarea "According to county records, this estimate applies a land value of $216,000 to …" at bounding box center [509, 306] width 329 height 51
drag, startPoint x: 580, startPoint y: 308, endPoint x: 572, endPoint y: 302, distance: 9.4
click at [572, 302] on textarea "According to county records, this estimate applies a land value of $216,000 to …" at bounding box center [509, 306] width 329 height 51
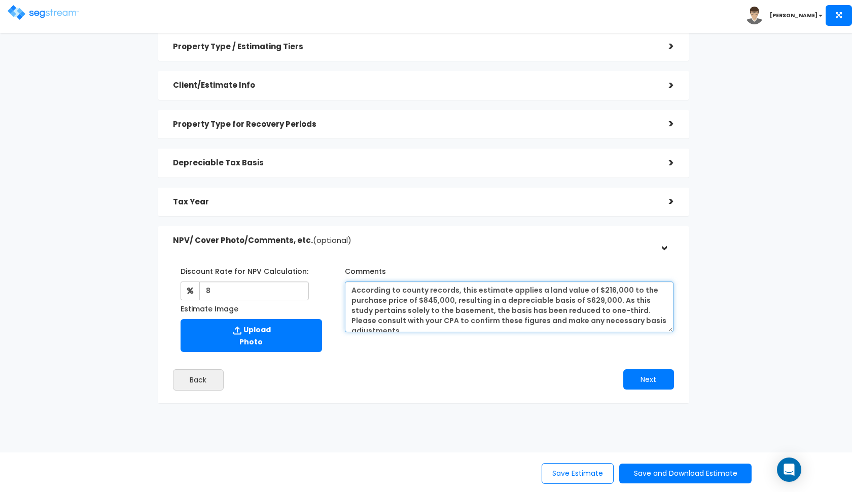
scroll to position [0, 0]
type textarea "According to county records, this estimate applies a land value of $216,000 to …"
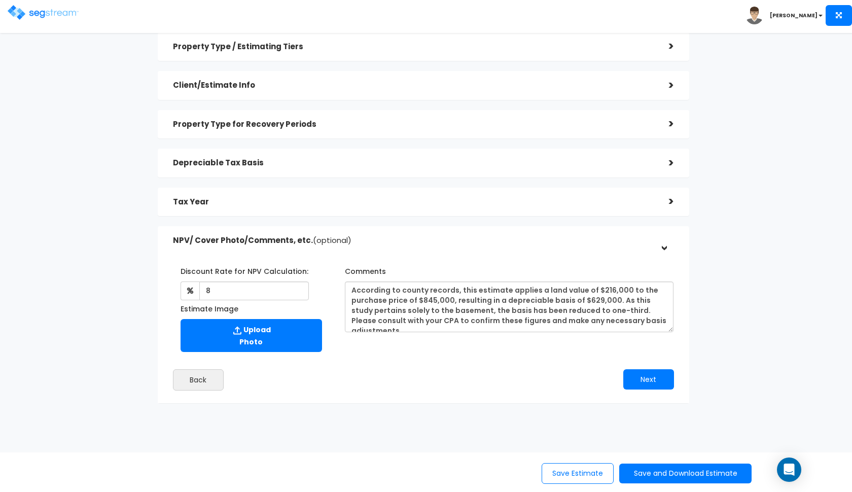
click at [407, 242] on h5 "NPV/ Cover Photo/Comments, etc. (optional)" at bounding box center [413, 240] width 481 height 9
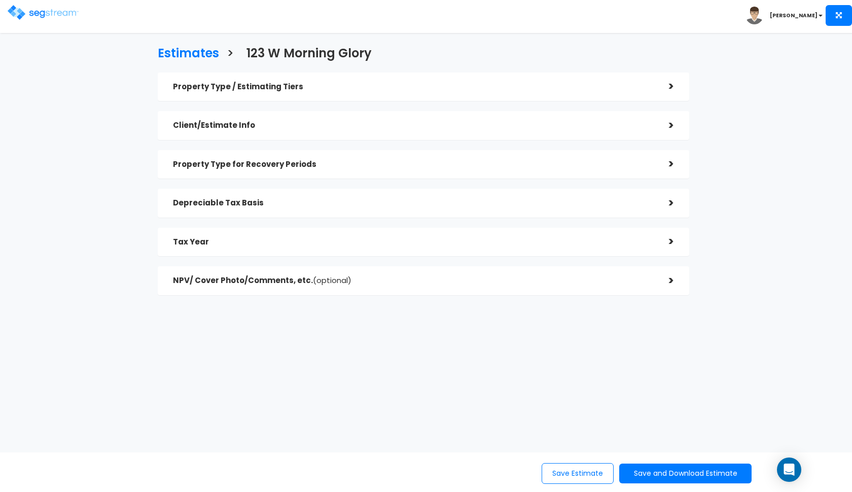
click at [398, 245] on div "Tax Year" at bounding box center [413, 242] width 481 height 19
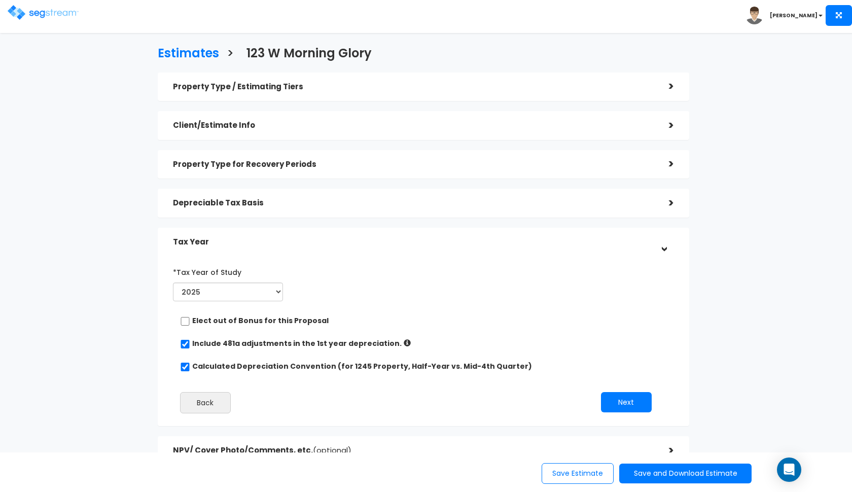
click at [398, 245] on div "Tax Year" at bounding box center [413, 242] width 481 height 19
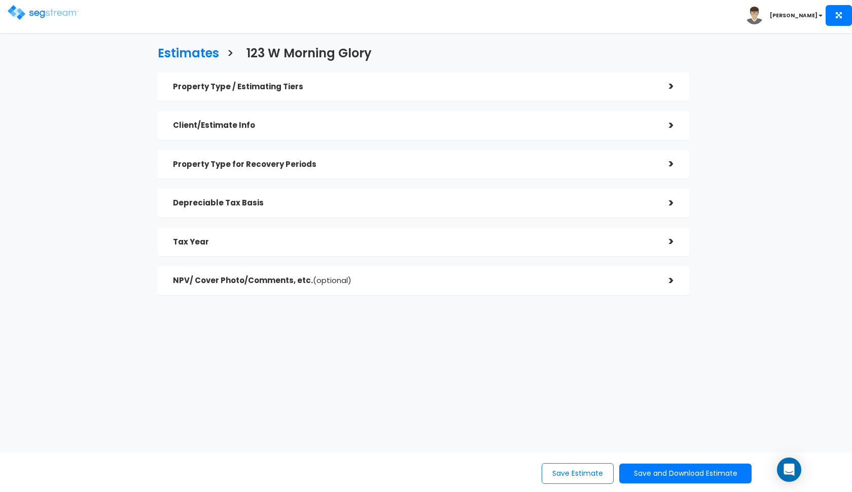
click at [404, 205] on h5 "Depreciable Tax Basis" at bounding box center [413, 203] width 481 height 9
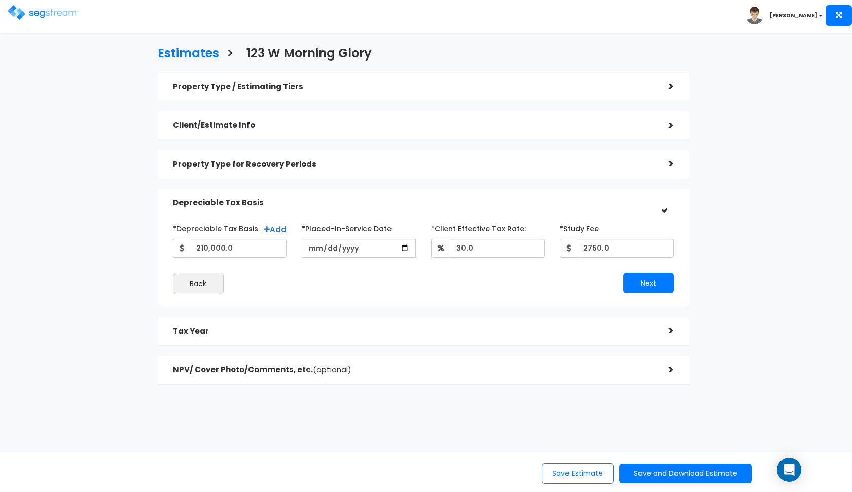
click at [404, 201] on h5 "Depreciable Tax Basis" at bounding box center [413, 203] width 481 height 9
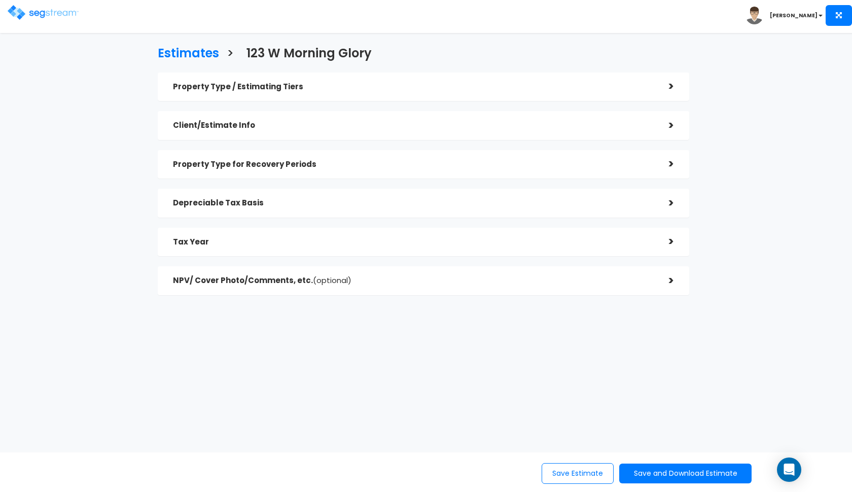
click at [413, 276] on h5 "NPV/ Cover Photo/Comments, etc. (optional)" at bounding box center [413, 280] width 481 height 9
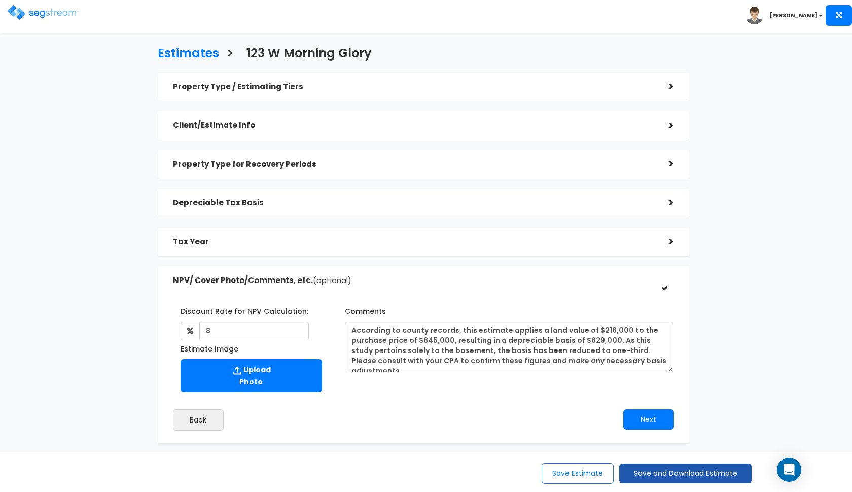
click at [656, 477] on button "Save and Download Estimate" at bounding box center [685, 474] width 132 height 20
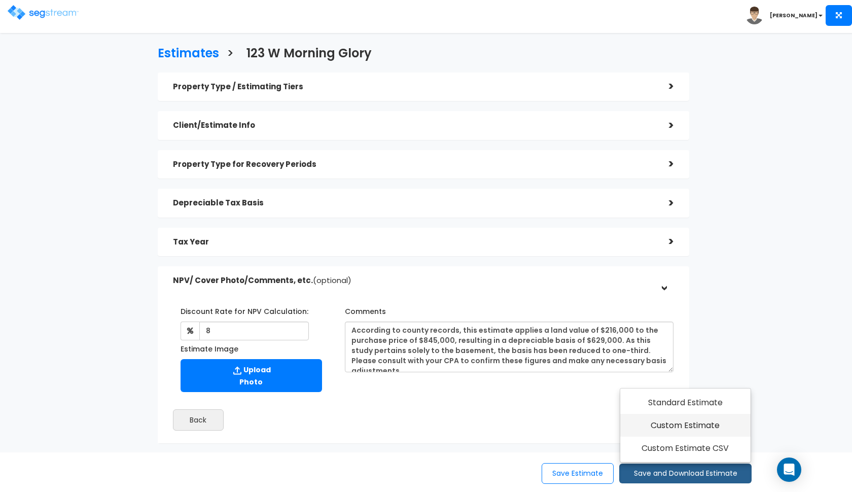
click at [670, 427] on link "Custom Estimate" at bounding box center [685, 425] width 130 height 23
